Goal: Task Accomplishment & Management: Complete application form

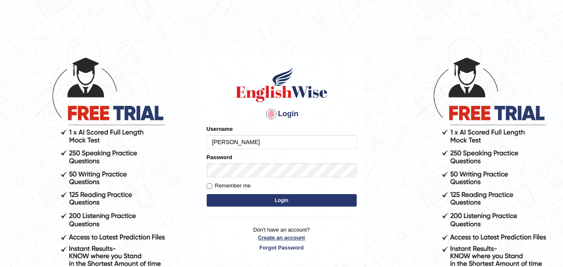
type input "[PERSON_NAME]"
click at [284, 238] on link "Create an account" at bounding box center [282, 238] width 150 height 8
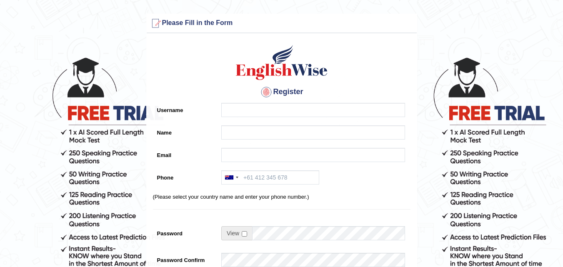
click at [252, 103] on div "Register Username Name Email Phone Australia +61 India (भारत) +91 New Zealand +…" at bounding box center [282, 212] width 270 height 348
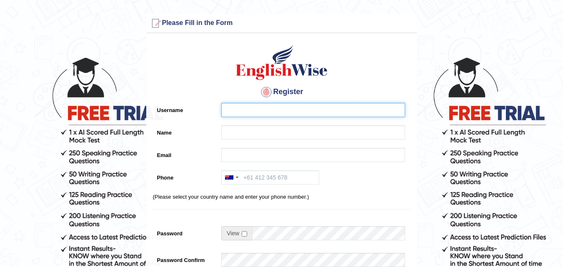
click at [253, 108] on input "Username" at bounding box center [313, 110] width 184 height 14
type input "kunduradhika528@gmail.com"
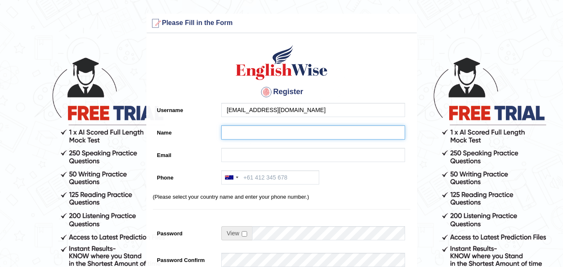
click at [266, 127] on input "Name" at bounding box center [313, 132] width 184 height 14
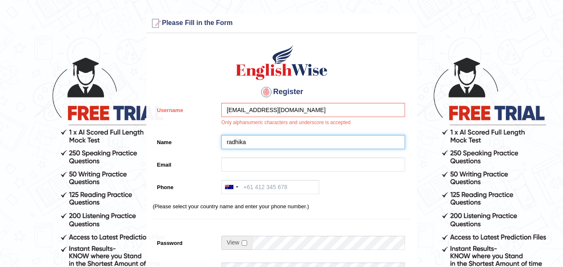
type input "radhika"
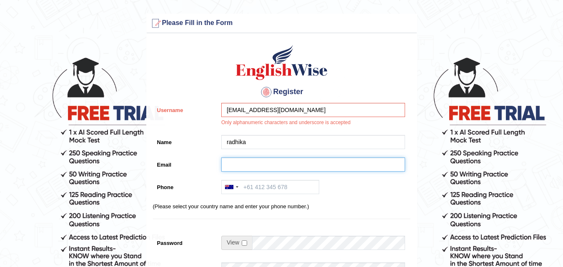
click at [256, 166] on input "Email" at bounding box center [313, 165] width 184 height 14
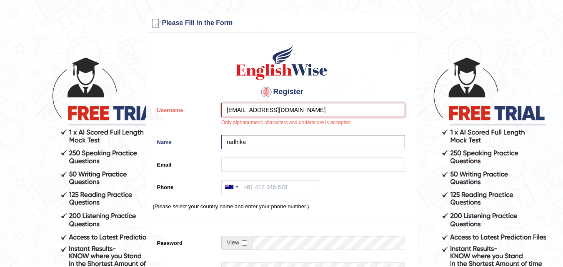
click at [314, 108] on input "kunduradhika528@gmail.com" at bounding box center [313, 110] width 184 height 14
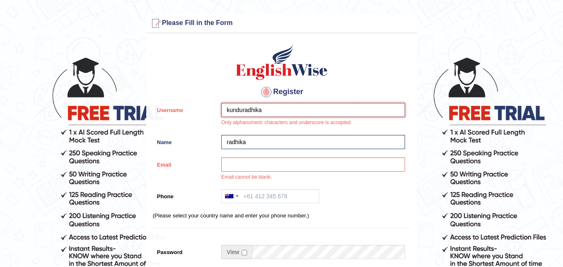
type input "kunduradhika"
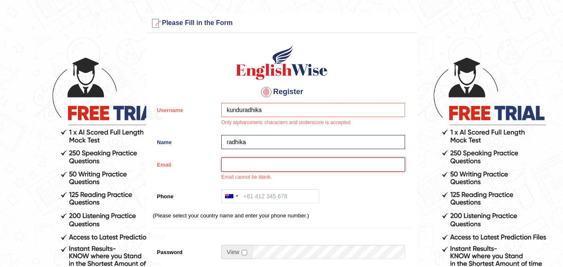
click at [238, 164] on input "Email" at bounding box center [313, 165] width 184 height 14
